Goal: Check status: Check status

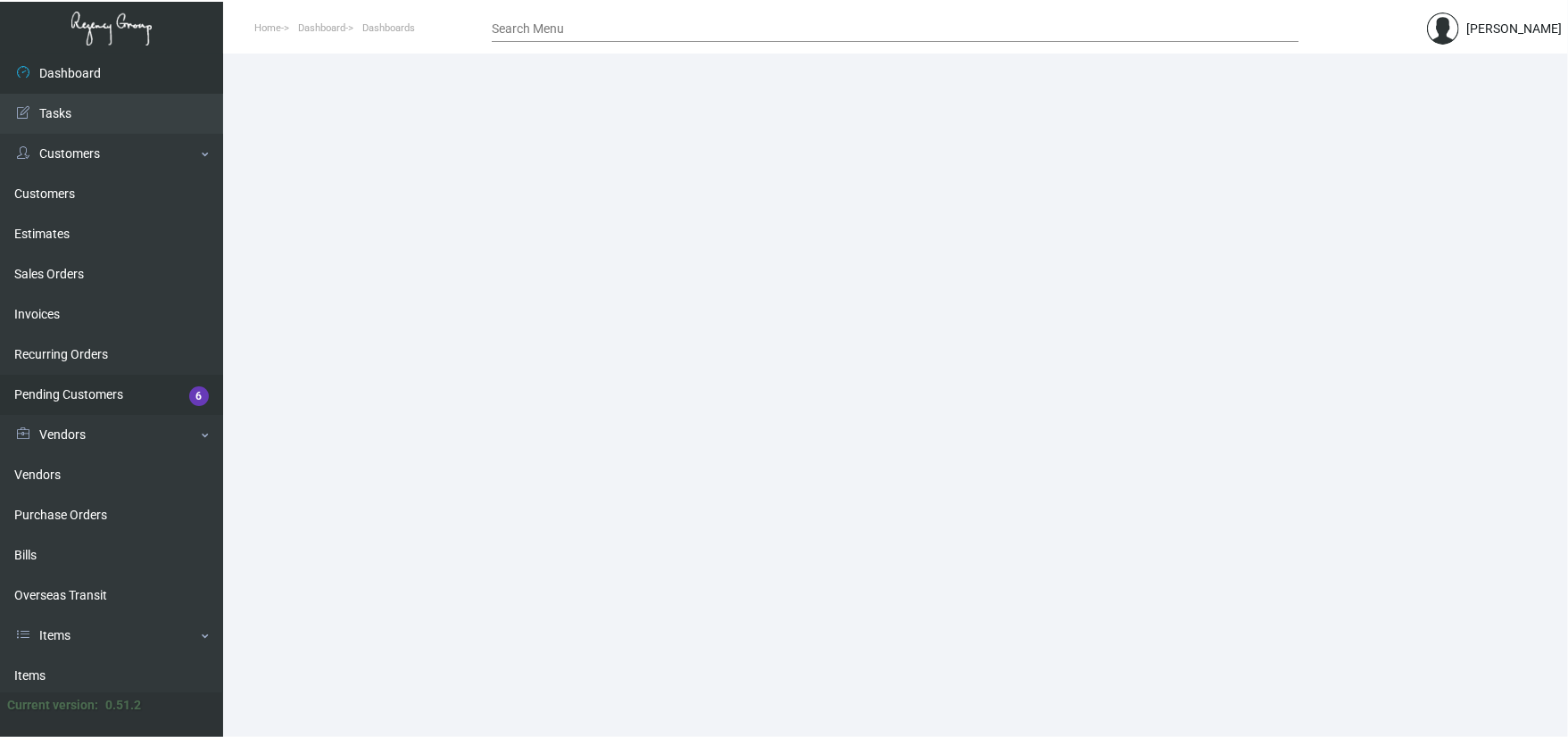
drag, startPoint x: 80, startPoint y: 508, endPoint x: 193, endPoint y: 413, distance: 147.6
click at [80, 508] on link "Purchase Orders" at bounding box center [111, 516] width 223 height 40
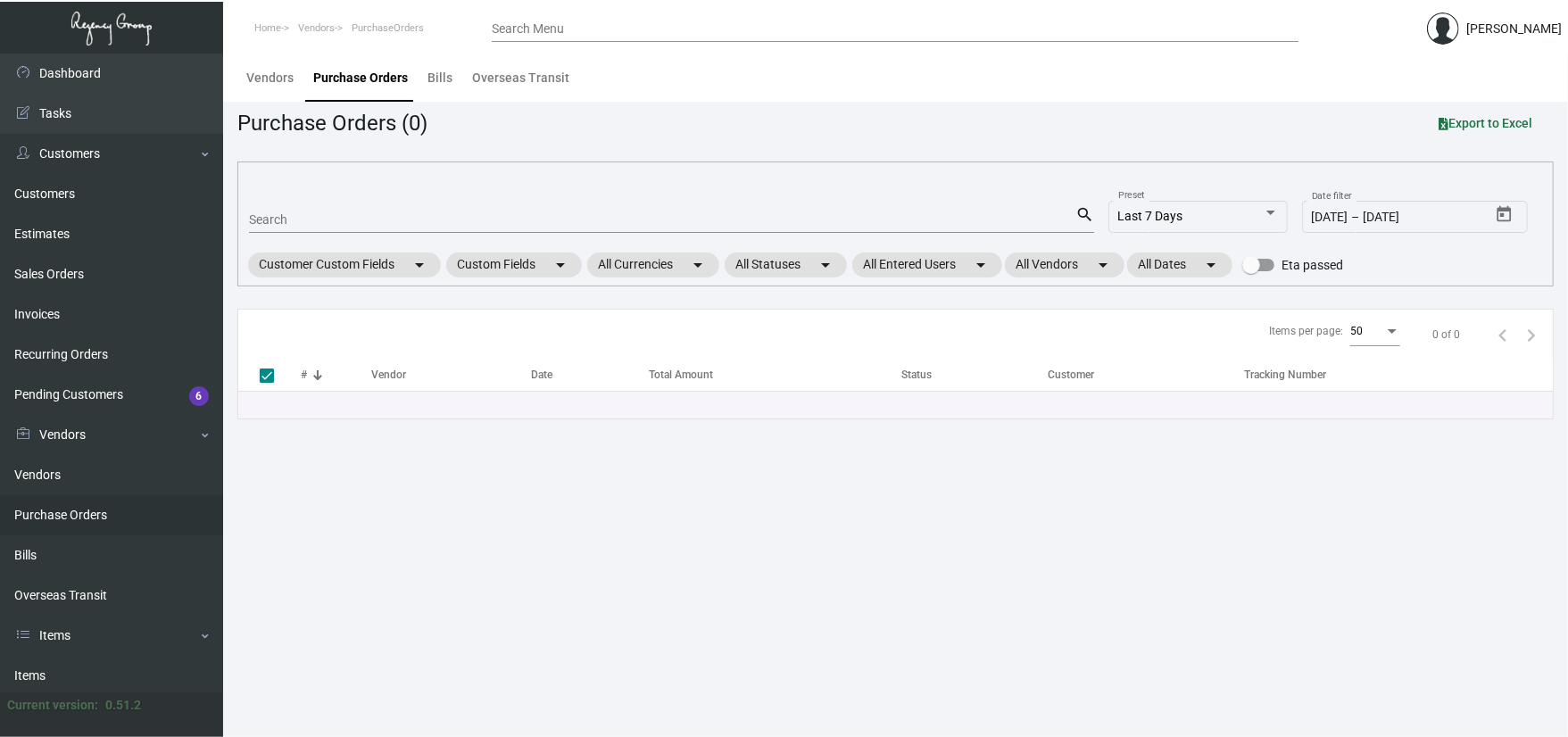
click at [358, 211] on div "Search" at bounding box center [661, 218] width 826 height 28
type input "1"
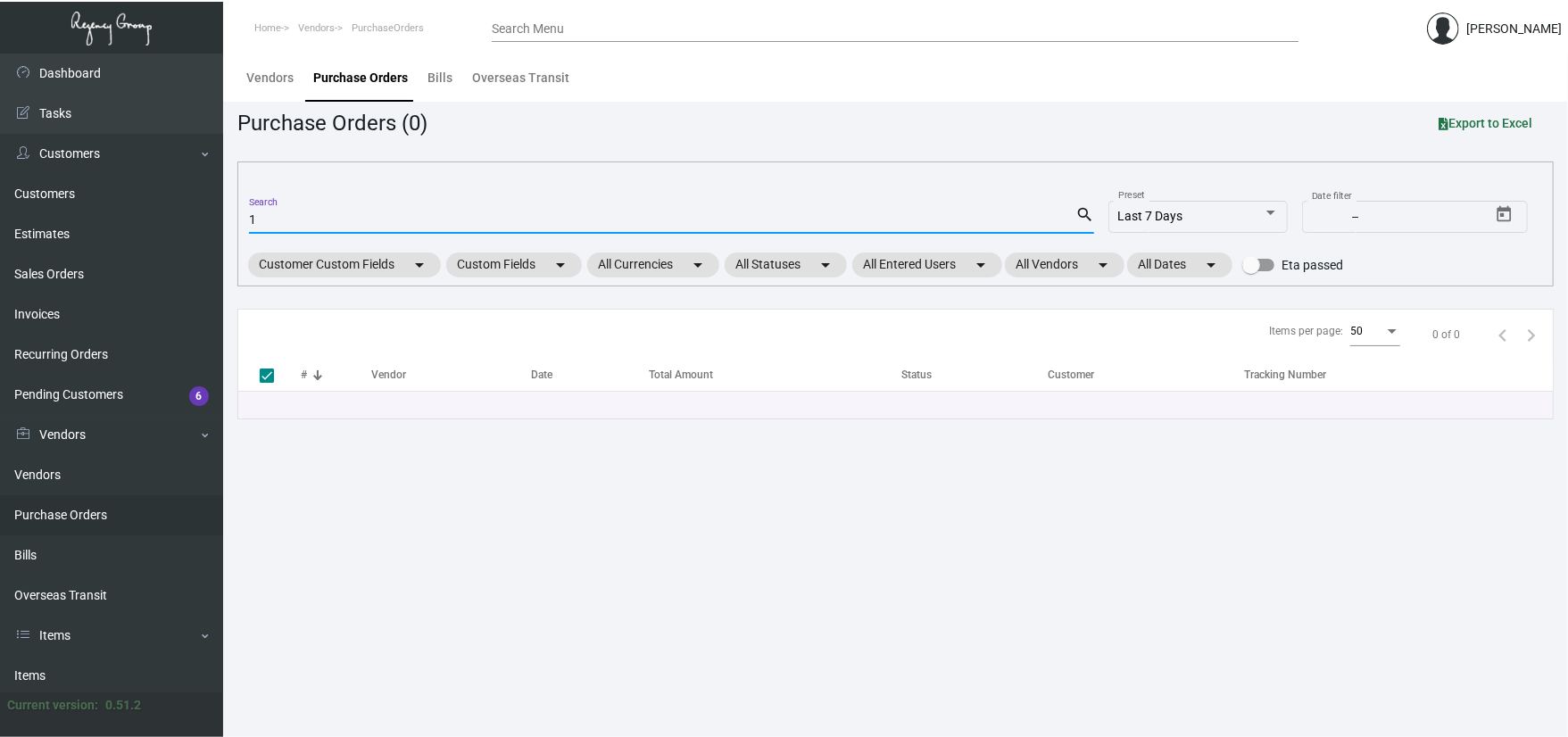
checkbox input "false"
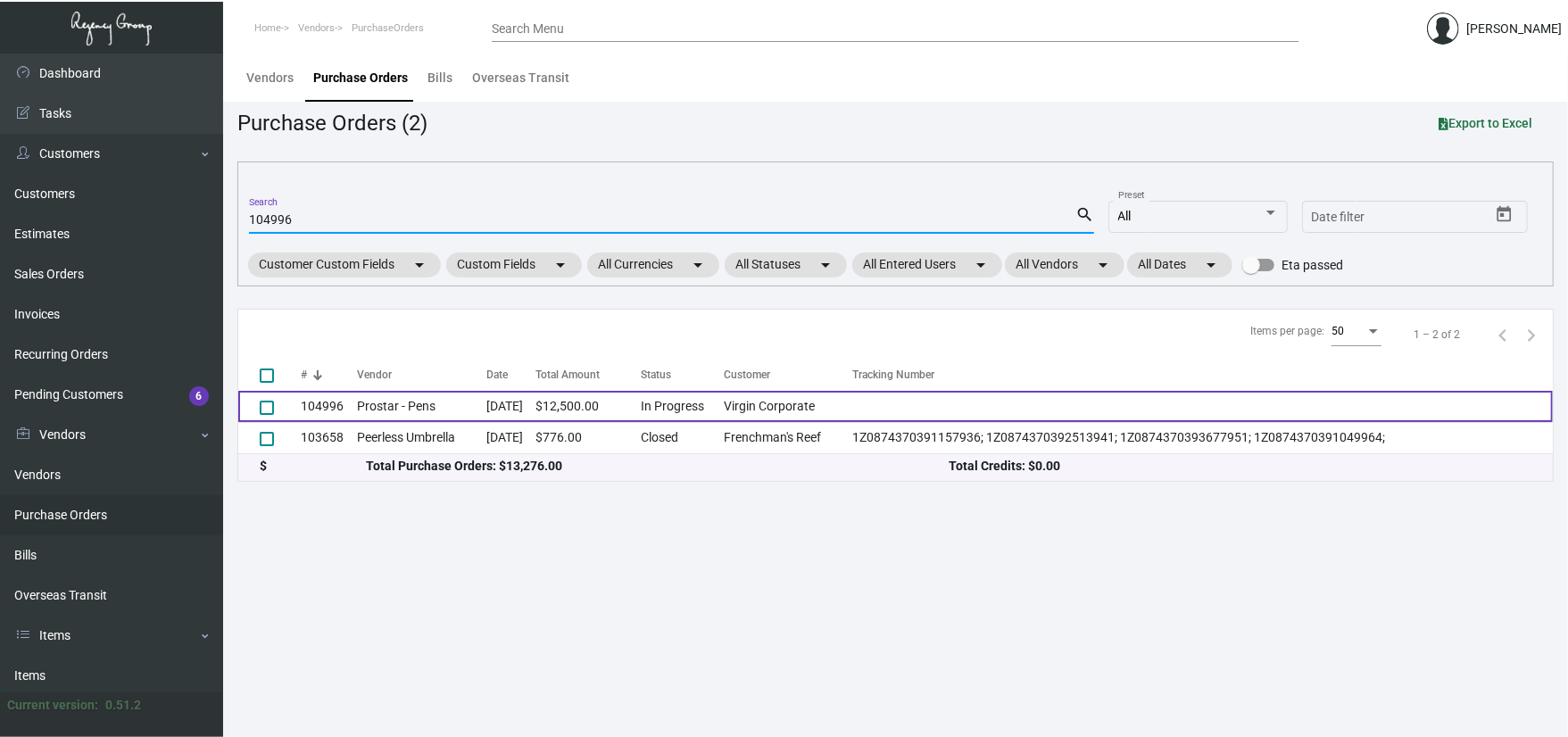
type input "104996"
click at [366, 413] on td "Prostar - Pens" at bounding box center [421, 406] width 129 height 32
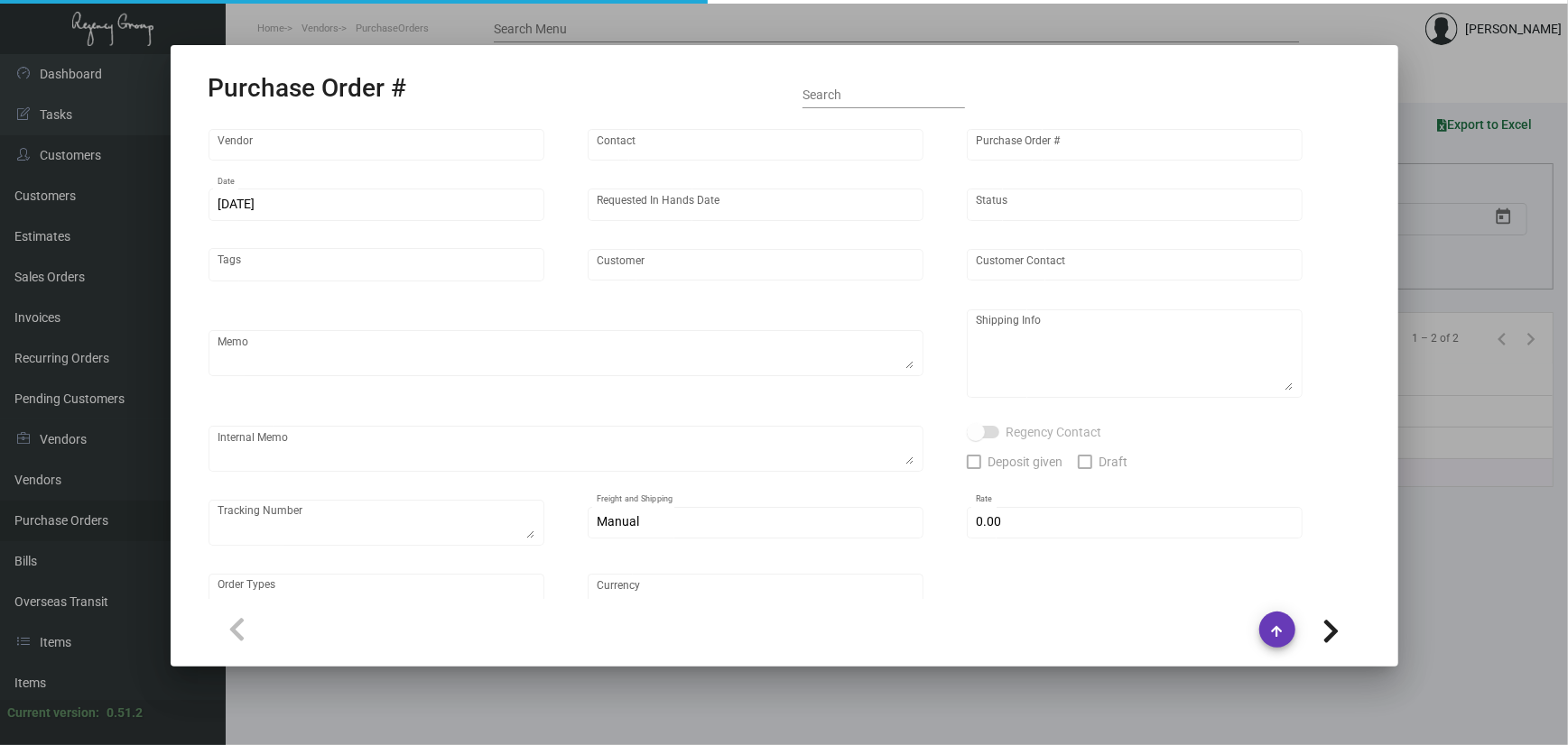
type input "Prostar - Pens"
type input "Elsie Jiang"
type input "104996"
type input "5/1/2024"
type input "6/10/2024"
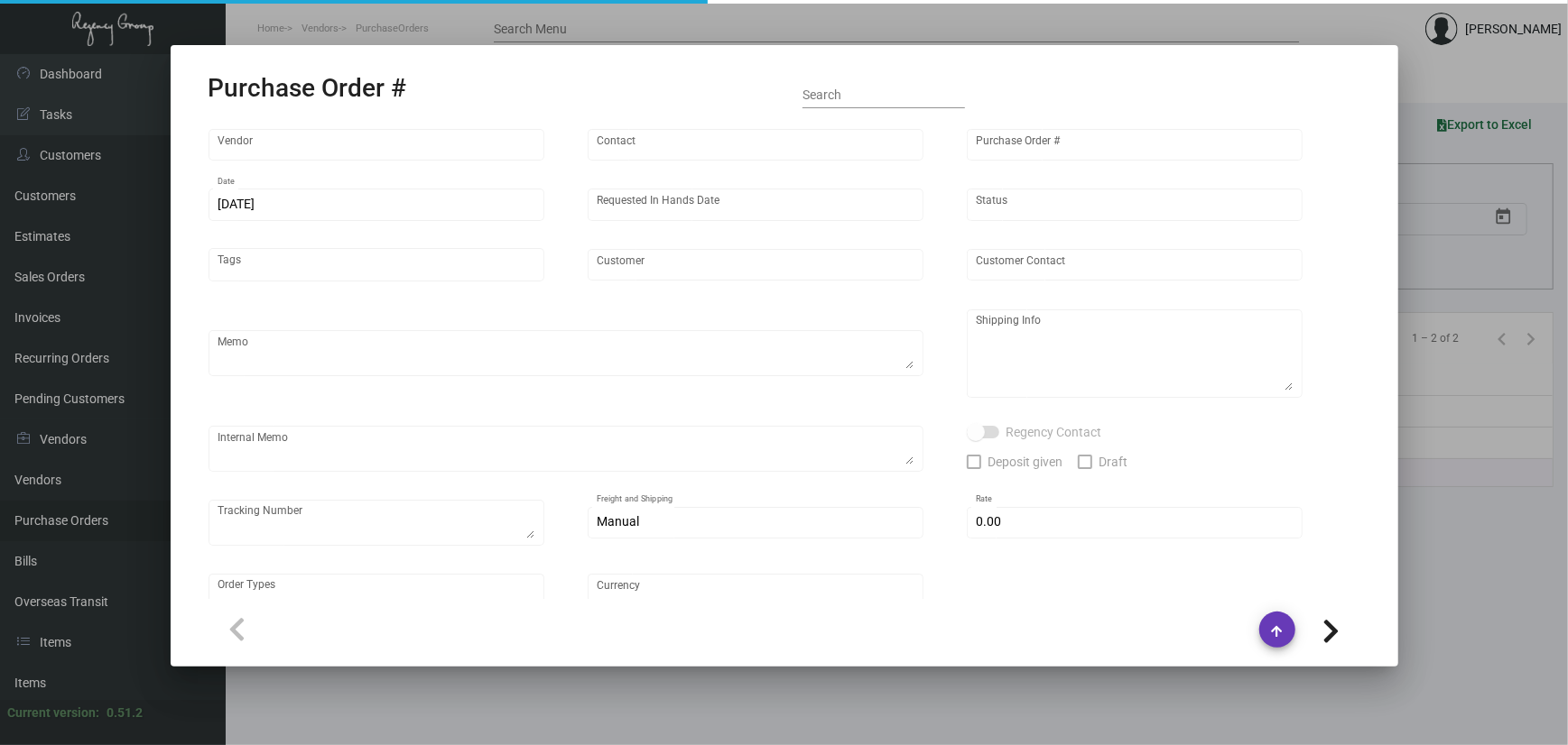
type input "Virgin Corporate"
type textarea "Please ship 15k in the first shipment and wait to receive shipping instructions…"
type textarea "Regency Group NJ - Alex Penate 22 Belgrove Dr. Kearny, NJ, 07032 US"
checkbox input "true"
type input "$ 0.00"
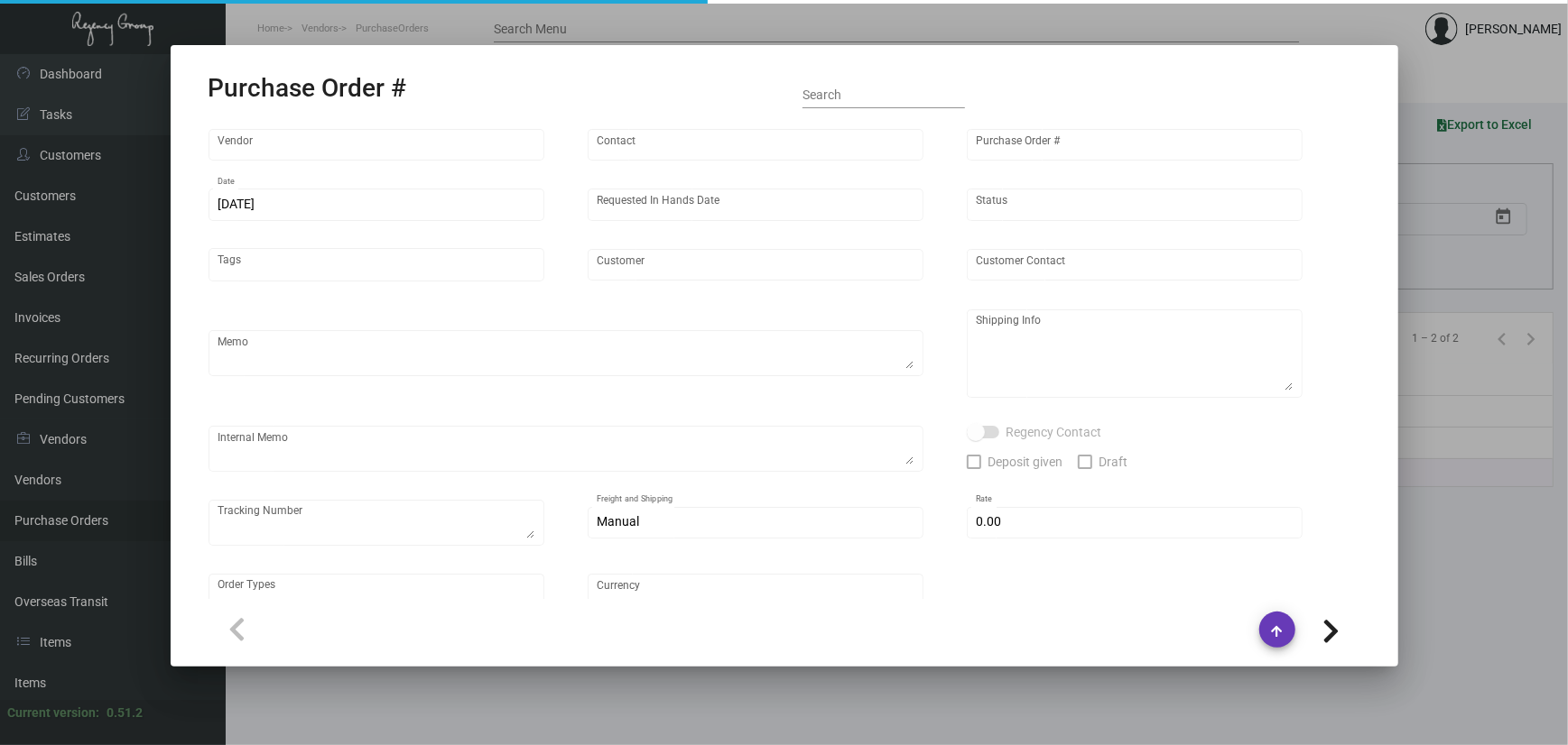
type input "United States Dollar $"
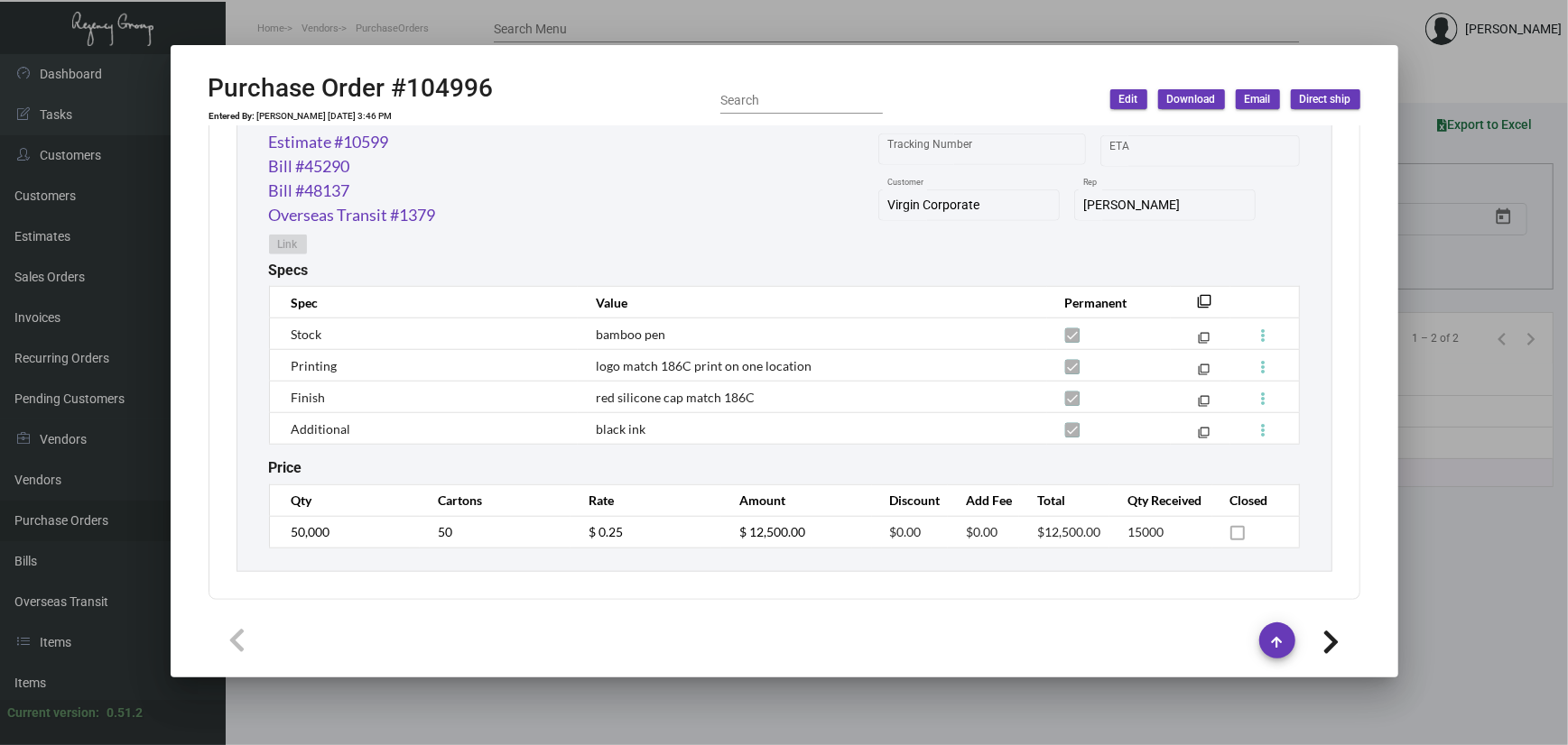
scroll to position [722, 0]
